Goal: Information Seeking & Learning: Learn about a topic

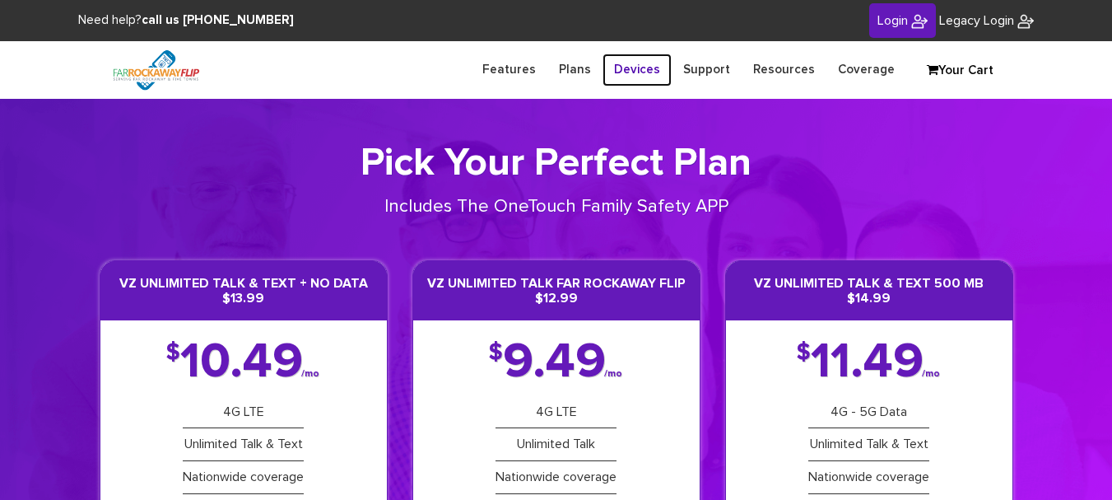
click at [649, 73] on link "Devices" at bounding box center [636, 69] width 69 height 32
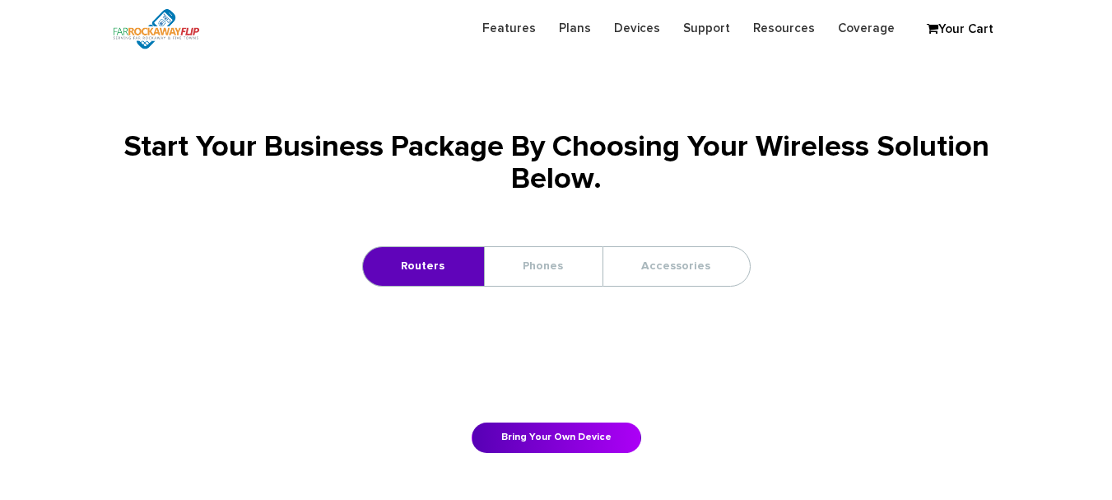
scroll to position [183, 0]
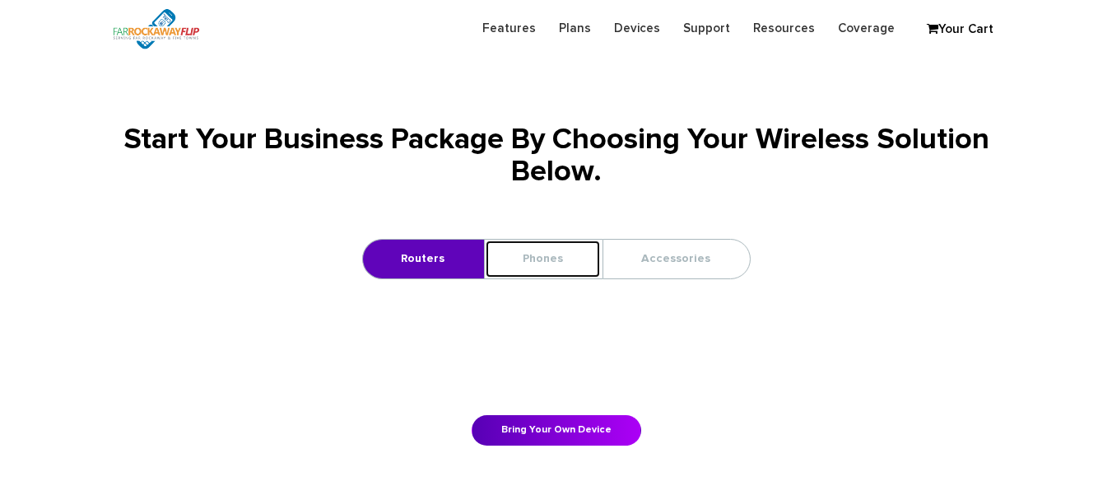
click at [567, 243] on link "Phones" at bounding box center [543, 258] width 116 height 39
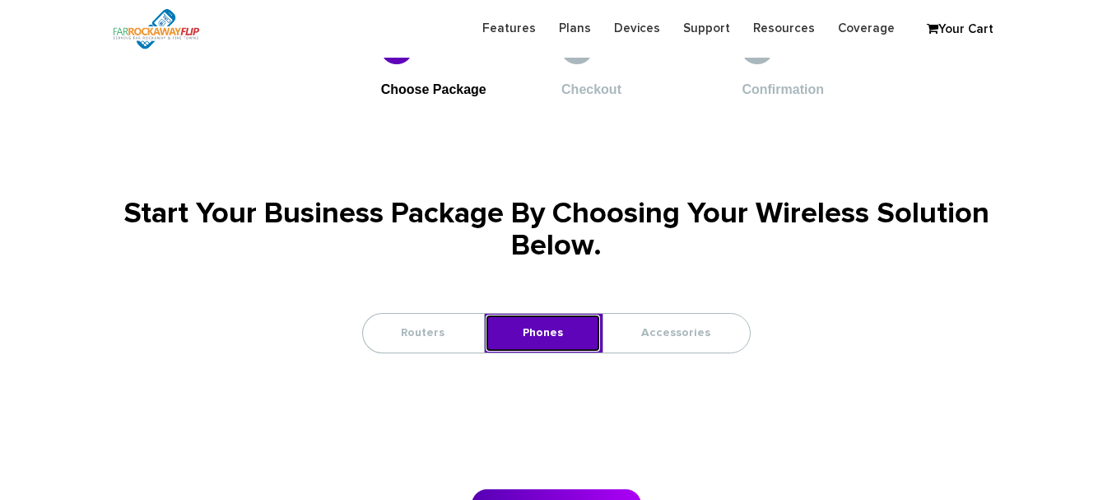
scroll to position [107, 0]
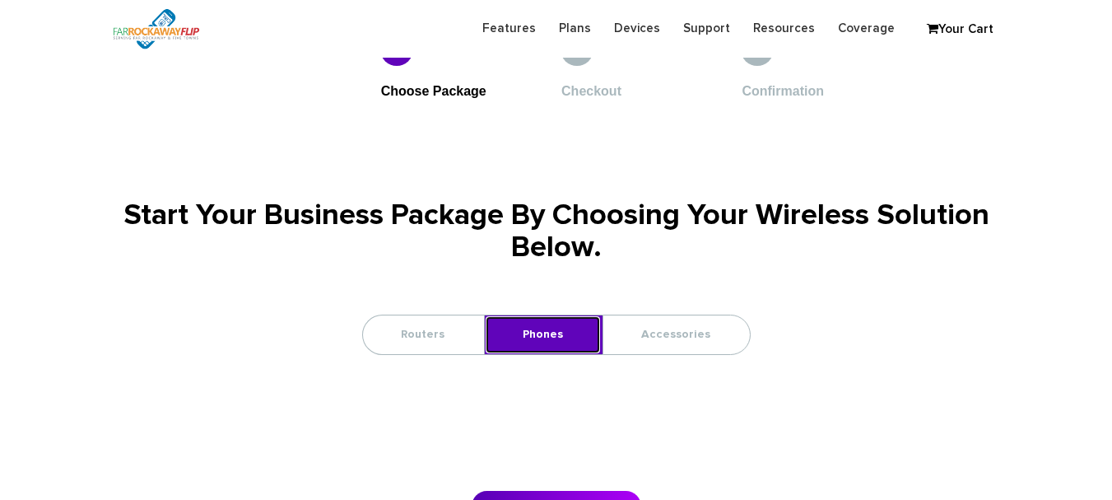
click at [537, 326] on link "Phones" at bounding box center [543, 334] width 116 height 39
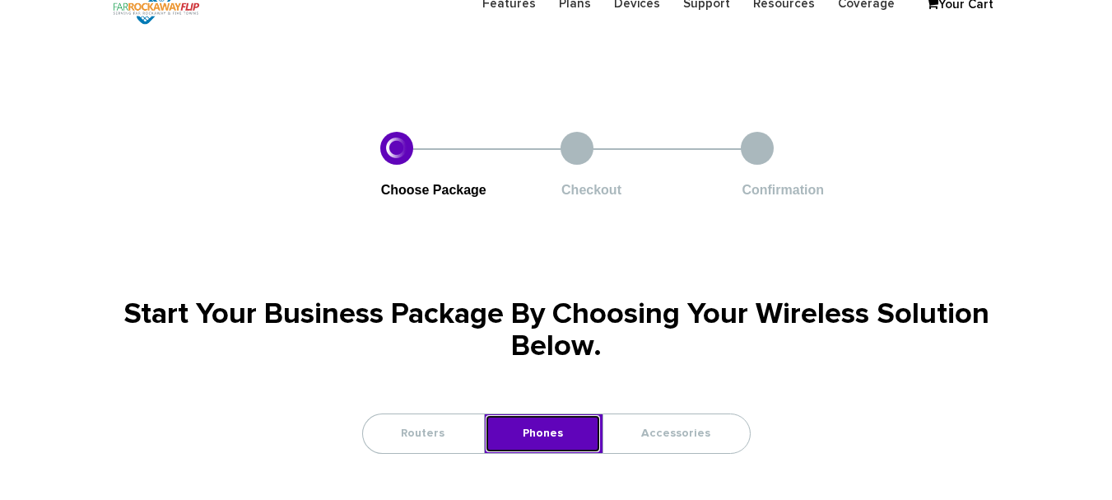
scroll to position [0, 0]
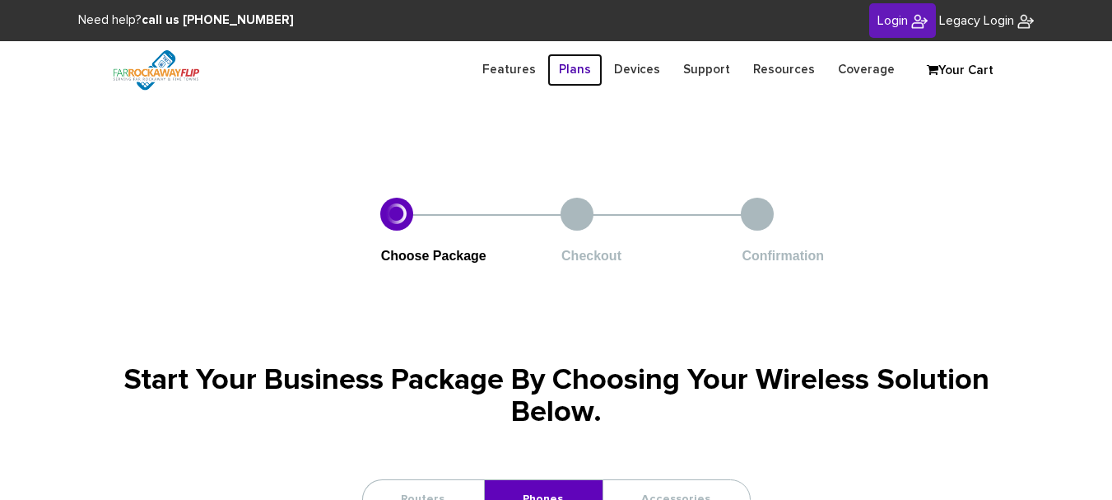
click at [580, 72] on link "Plans" at bounding box center [574, 69] width 55 height 32
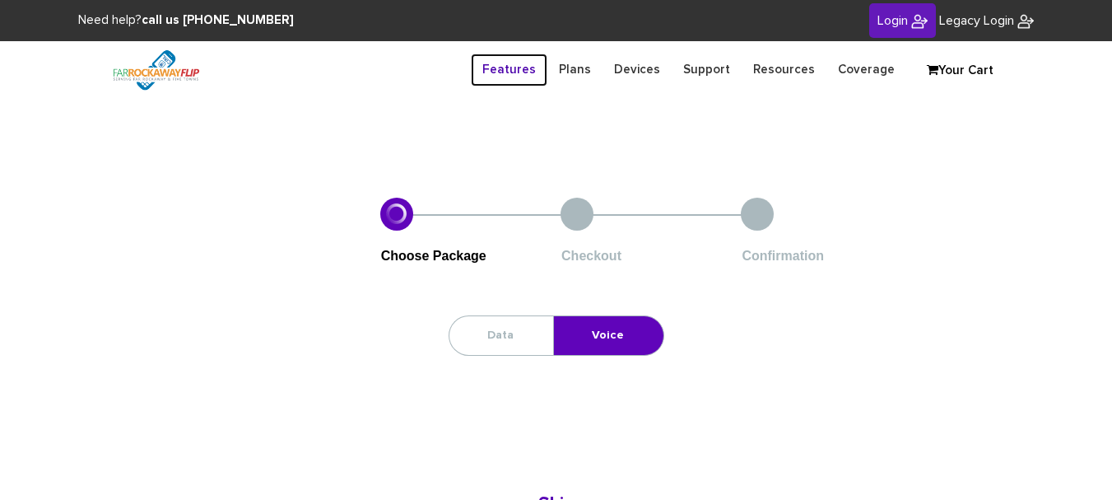
click at [530, 73] on link "Features" at bounding box center [509, 69] width 77 height 32
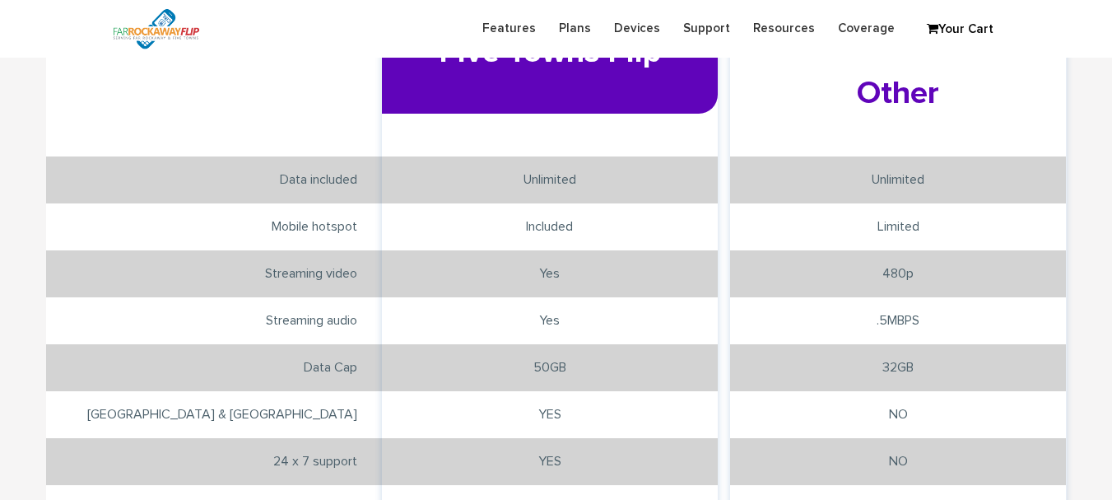
scroll to position [3162, 0]
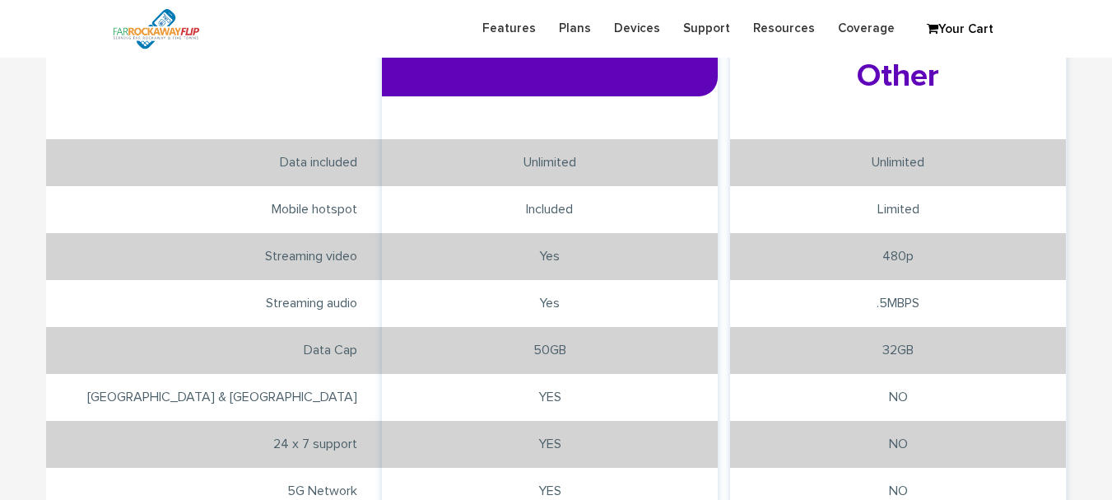
click at [872, 467] on li "NO" at bounding box center [898, 490] width 336 height 47
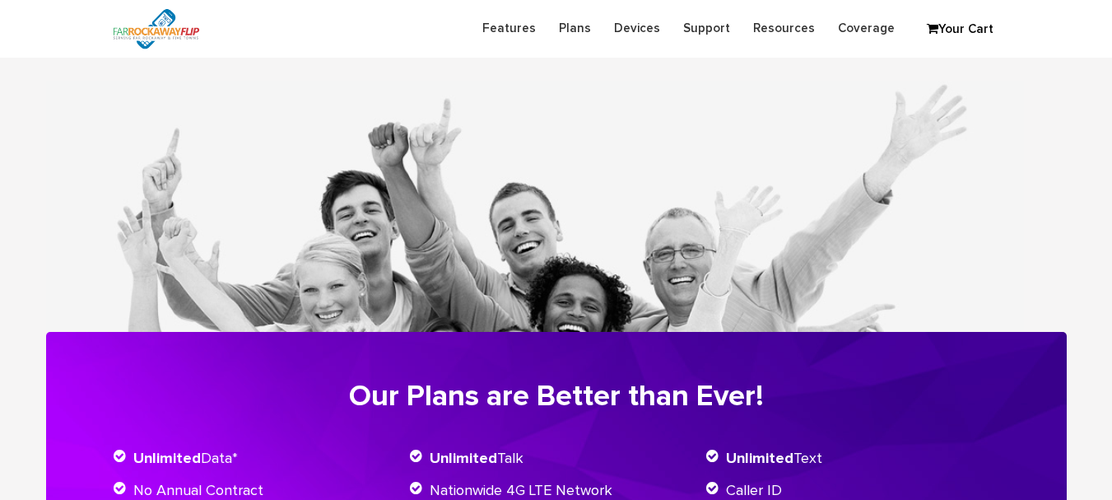
scroll to position [0, 0]
